Goal: Information Seeking & Learning: Understand process/instructions

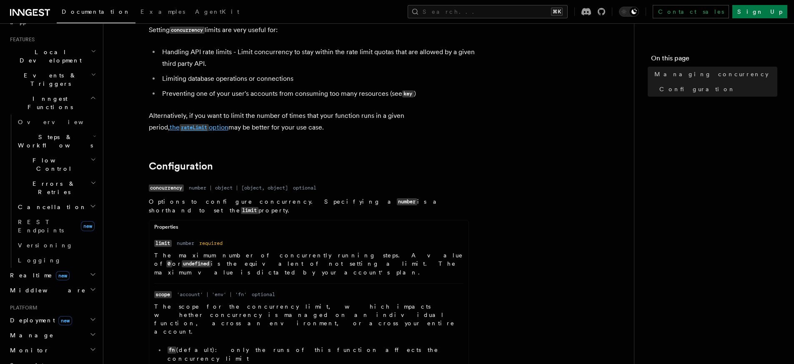
scroll to position [615, 0]
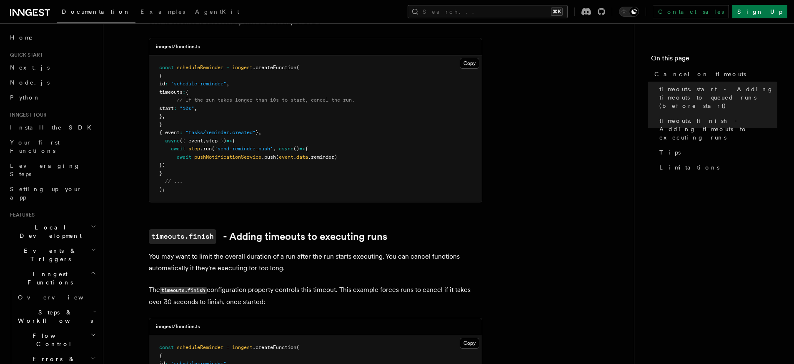
scroll to position [280, 0]
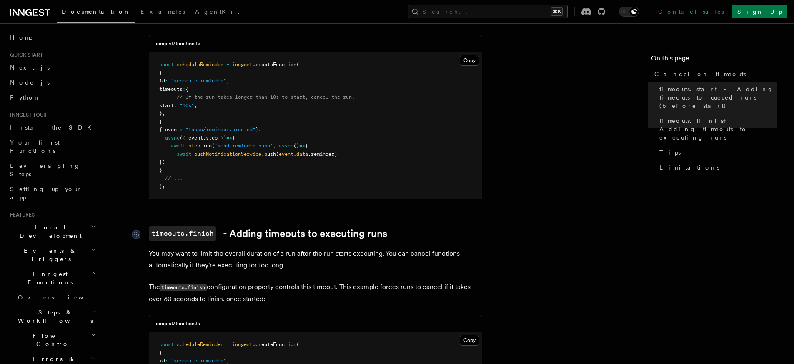
click at [176, 226] on code "timeouts.finish" at bounding box center [183, 233] width 68 height 15
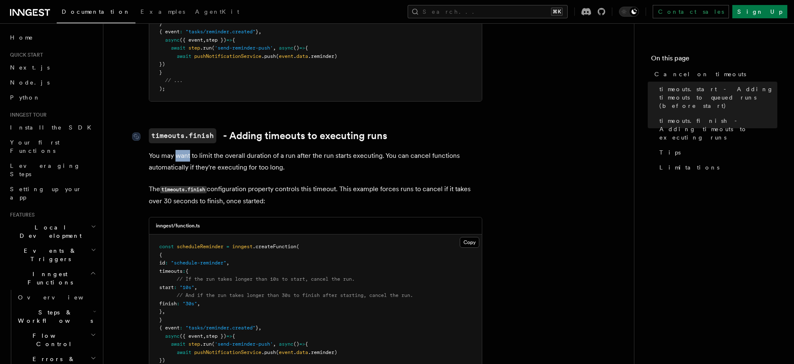
click at [176, 223] on article "Features Inngest Functions Cancellation Cancel on timeouts It's possible to for…" at bounding box center [369, 223] width 504 height 1128
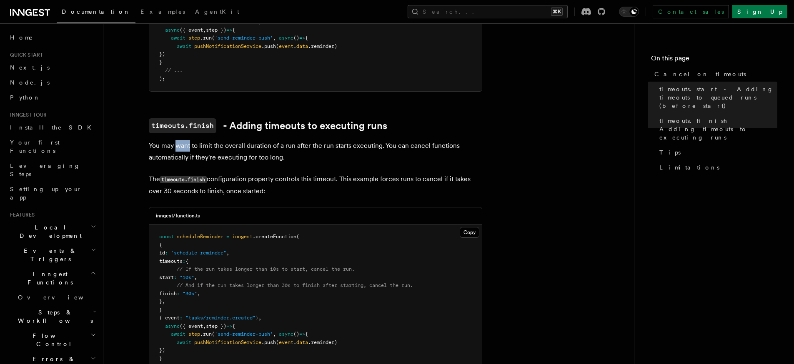
scroll to position [388, 0]
click at [197, 291] on span ""30s"" at bounding box center [190, 294] width 15 height 6
click at [177, 291] on span "finish" at bounding box center [168, 294] width 18 height 6
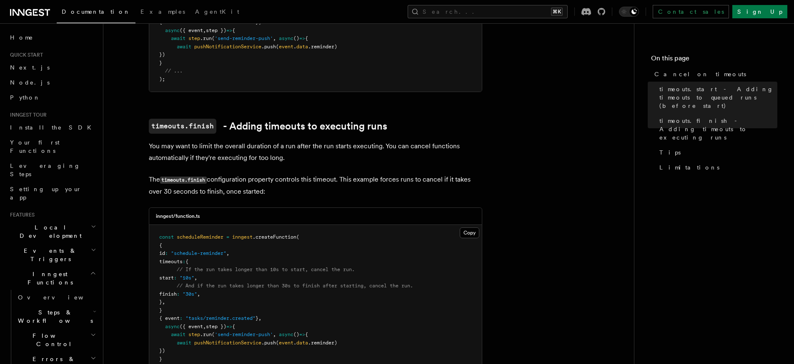
click at [342, 263] on pre "const scheduleReminder = inngest .createFunction ( { id : "schedule-reminder" ,…" at bounding box center [315, 306] width 333 height 163
click at [194, 275] on span ""10s"" at bounding box center [187, 278] width 15 height 6
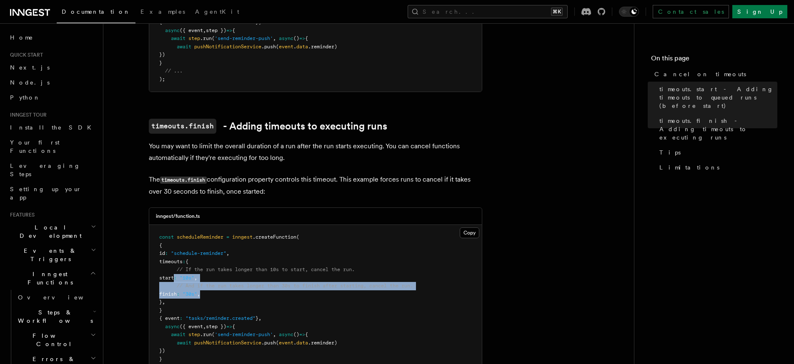
drag, startPoint x: 173, startPoint y: 267, endPoint x: 218, endPoint y: 287, distance: 49.2
click at [218, 287] on pre "const scheduleReminder = inngest .createFunction ( { id : "schedule-reminder" ,…" at bounding box center [315, 306] width 333 height 163
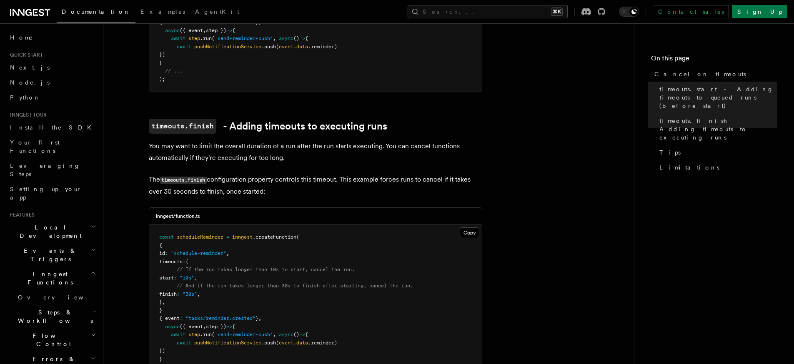
click at [193, 267] on span "// If the run takes longer than 10s to start, cancel the run." at bounding box center [266, 270] width 178 height 6
click at [194, 275] on span ""10s"" at bounding box center [187, 278] width 15 height 6
click at [204, 283] on span "// And if the run takes longer than 30s to finish after starting, cancel the ru…" at bounding box center [295, 286] width 236 height 6
click at [194, 275] on span ""10s"" at bounding box center [187, 278] width 15 height 6
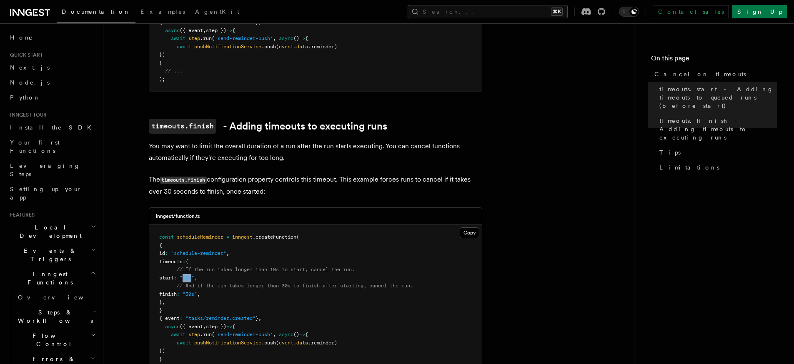
click at [194, 275] on span ""10s"" at bounding box center [187, 278] width 15 height 6
click at [222, 233] on pre "const scheduleReminder = inngest .createFunction ( { id : "schedule-reminder" ,…" at bounding box center [315, 306] width 333 height 163
click at [263, 208] on div "inngest/function.ts" at bounding box center [315, 216] width 333 height 17
click at [359, 55] on pre "const scheduleReminder = inngest .createFunction ( { id : "schedule-reminder" ,…" at bounding box center [315, 18] width 333 height 147
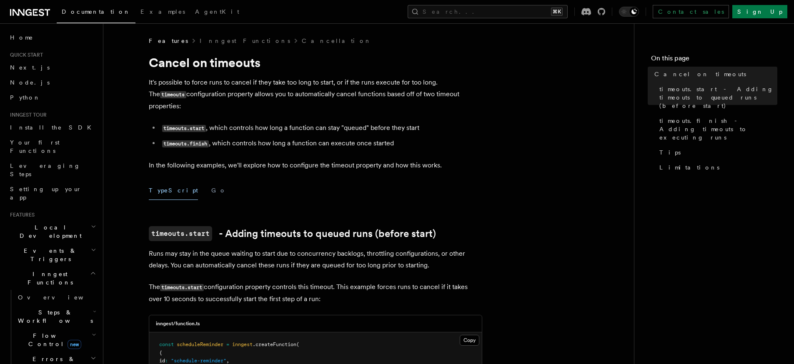
scroll to position [305, 0]
